Goal: Navigation & Orientation: Find specific page/section

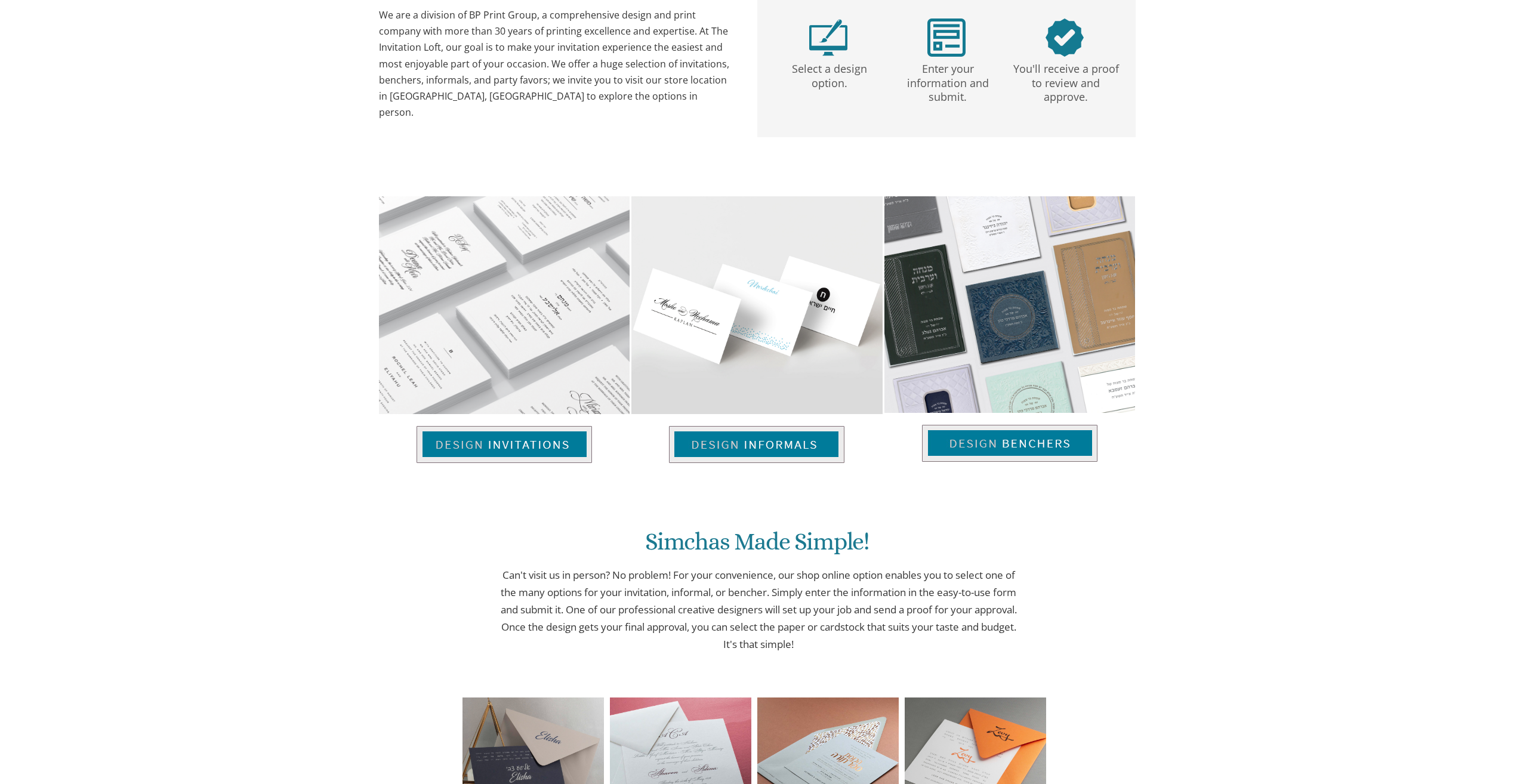
scroll to position [653, 0]
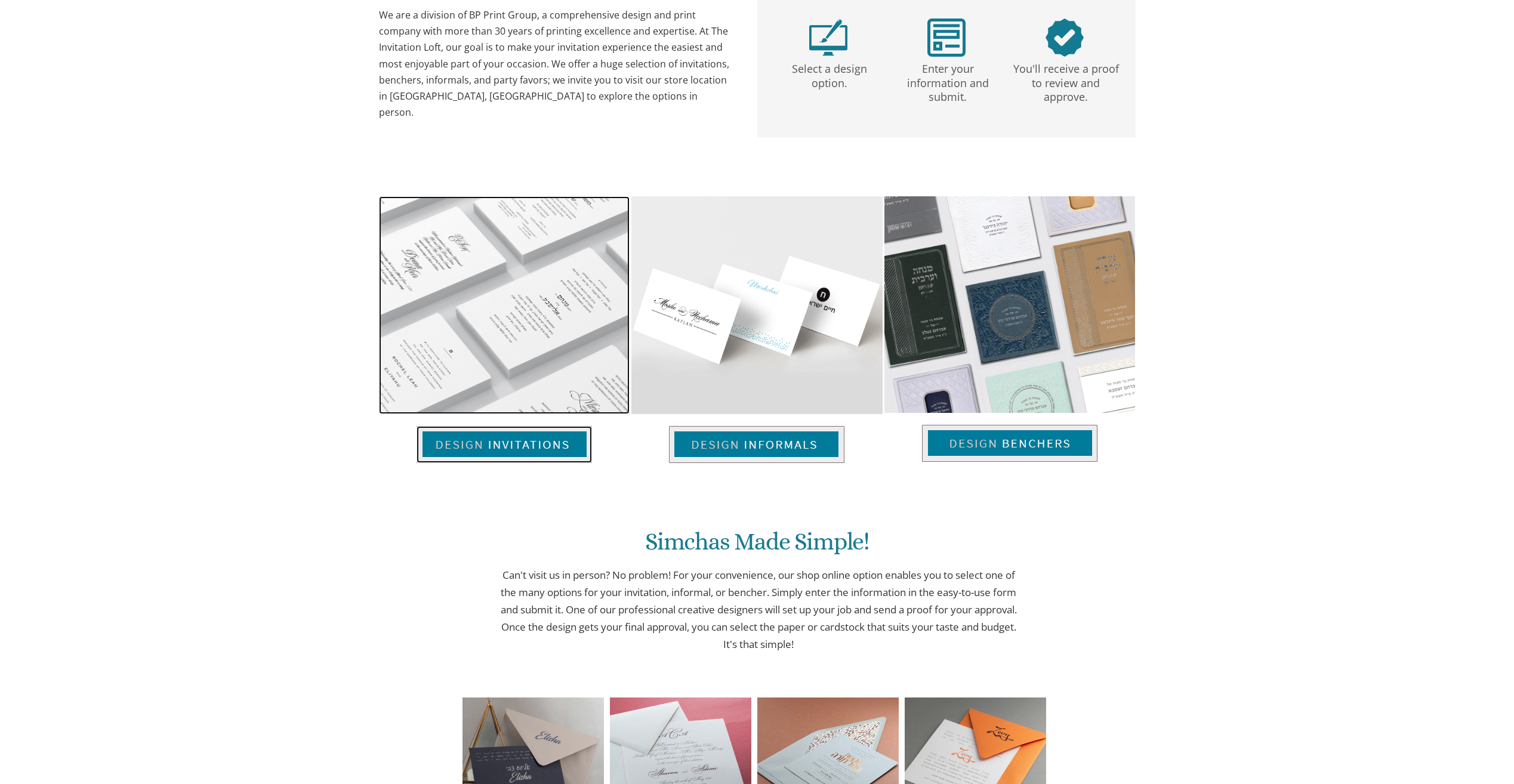
click at [482, 445] on img at bounding box center [504, 444] width 175 height 37
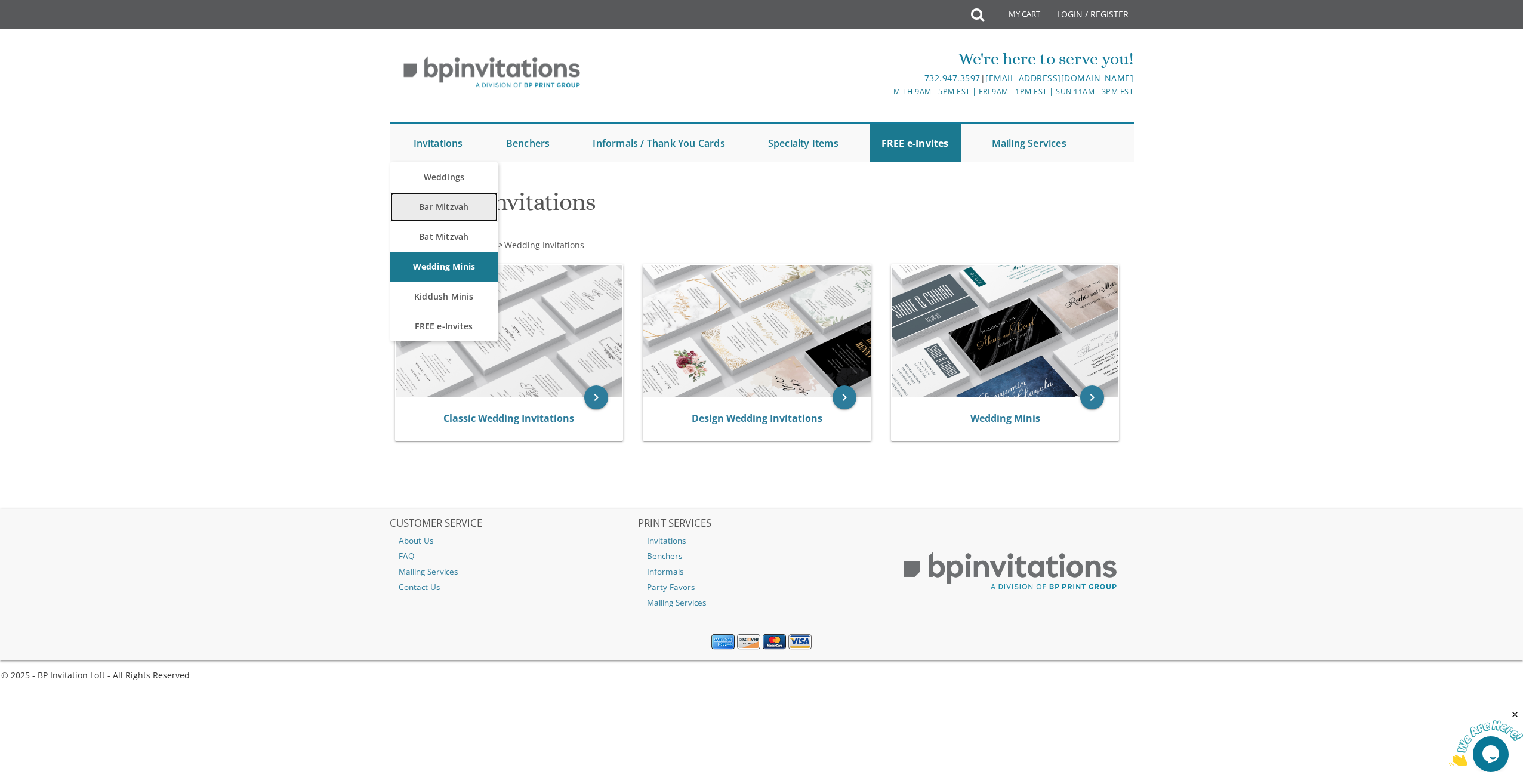
click at [433, 201] on link "Bar Mitzvah" at bounding box center [444, 207] width 108 height 30
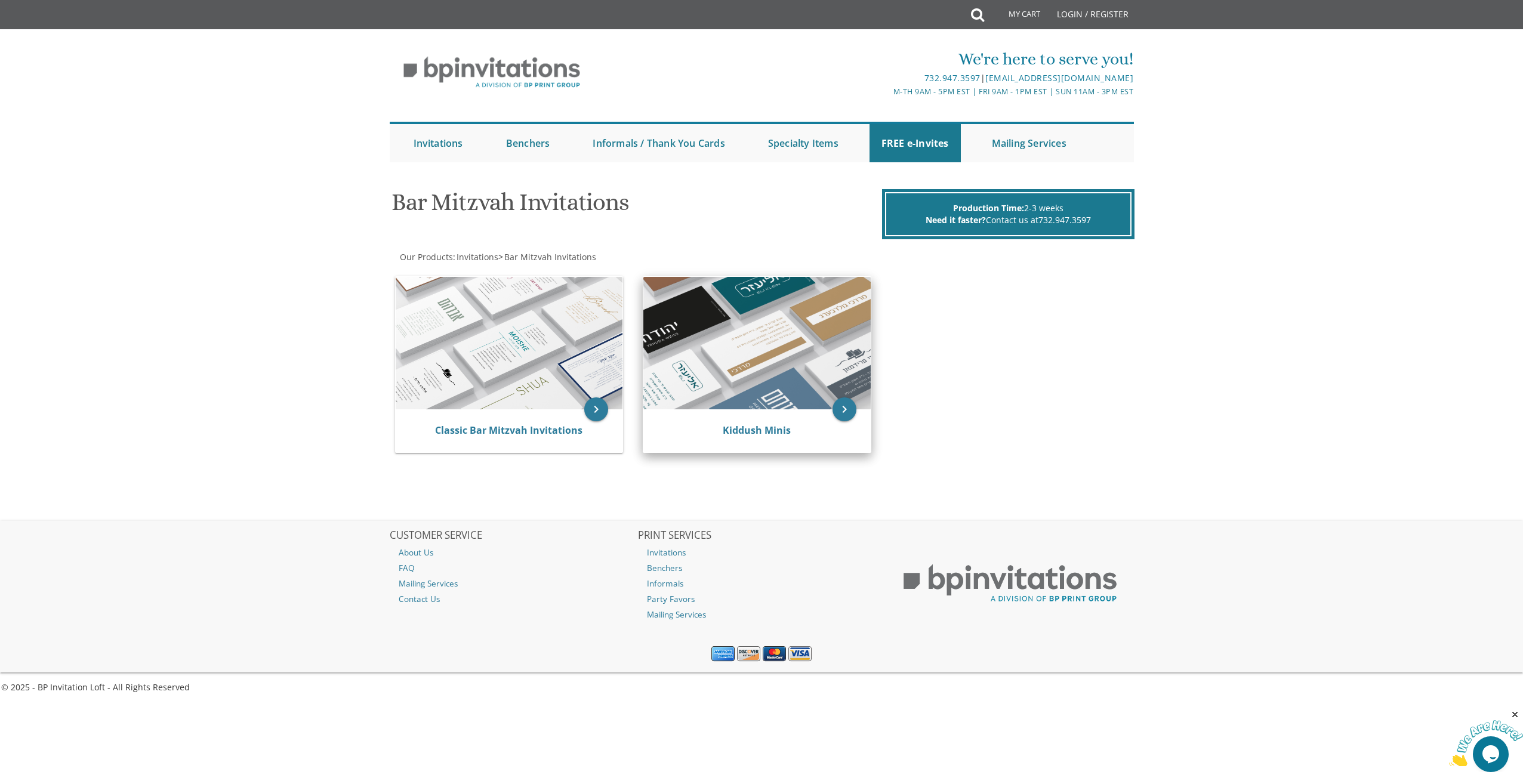
click at [705, 326] on img at bounding box center [757, 343] width 227 height 133
click at [730, 431] on link "Kiddush Minis" at bounding box center [756, 430] width 68 height 13
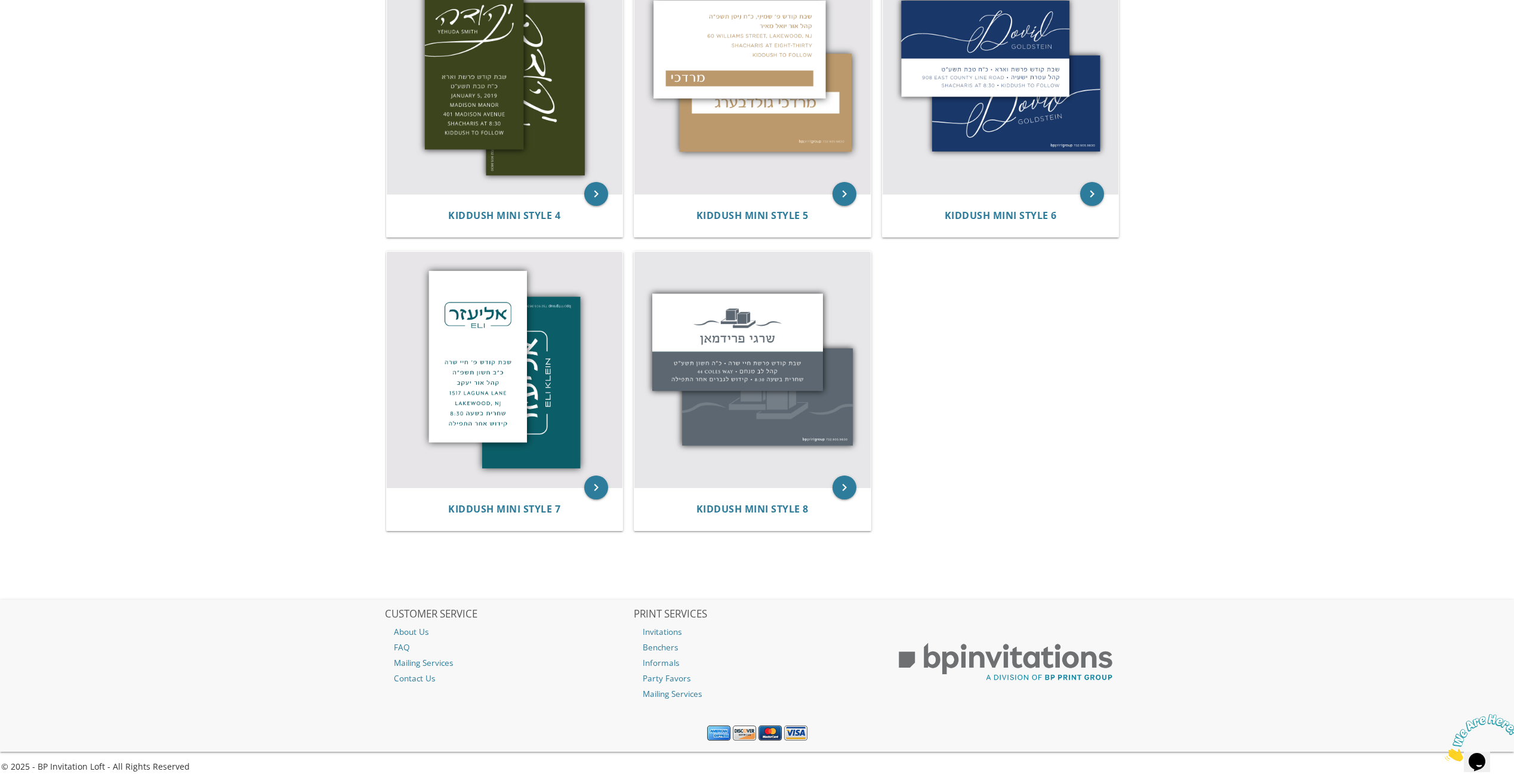
scroll to position [595, 0]
